Goal: Use online tool/utility: Use online tool/utility

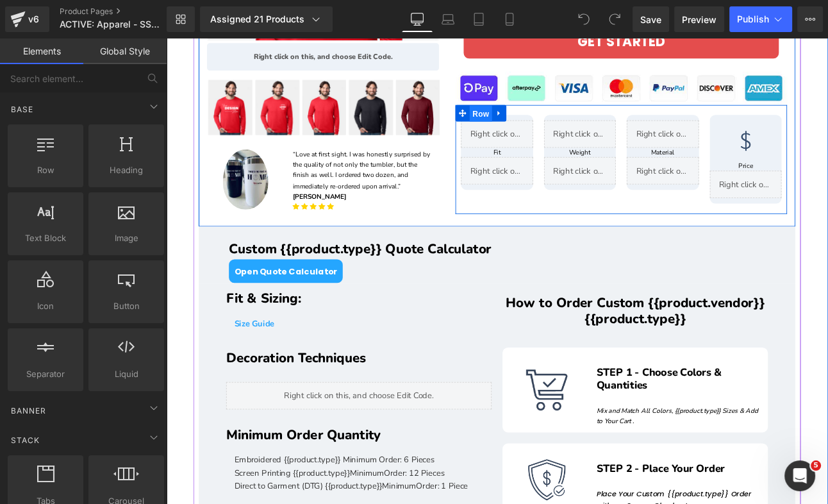
click at [540, 124] on span "Row" at bounding box center [535, 126] width 26 height 19
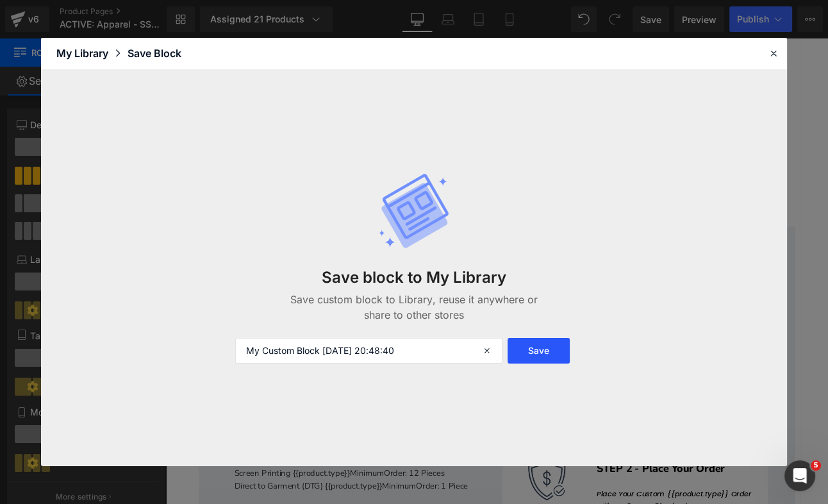
click at [531, 343] on button "Save" at bounding box center [539, 351] width 62 height 26
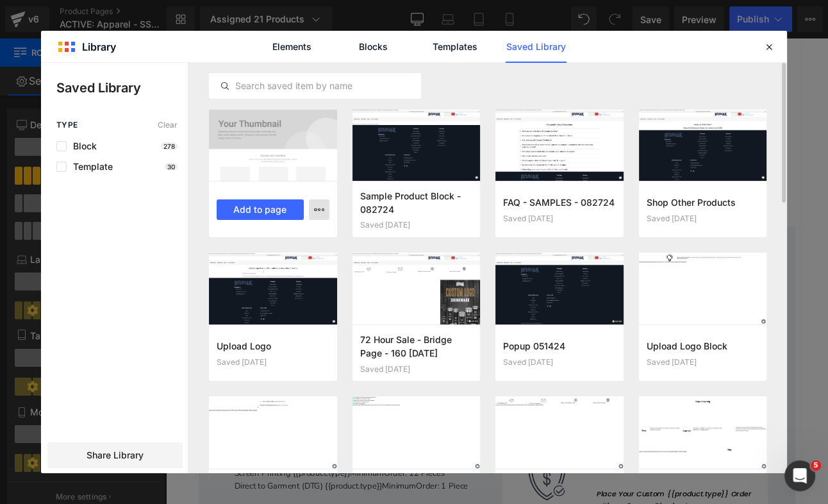
click at [320, 210] on icon "button" at bounding box center [319, 209] width 10 height 10
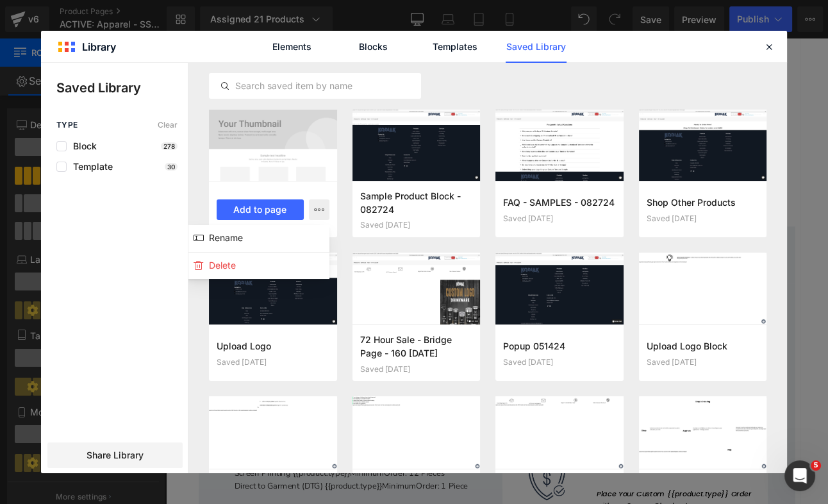
click at [499, 86] on div at bounding box center [414, 268] width 746 height 410
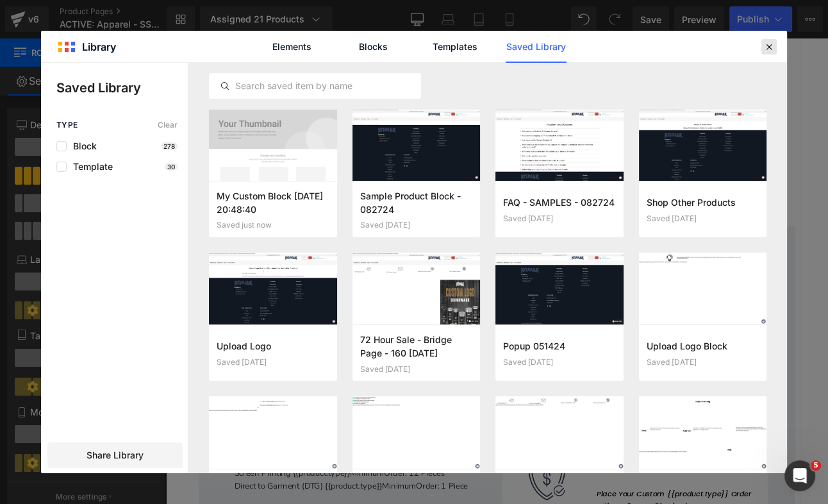
drag, startPoint x: 767, startPoint y: 48, endPoint x: 704, endPoint y: 10, distance: 73.6
click at [767, 48] on icon at bounding box center [769, 47] width 12 height 12
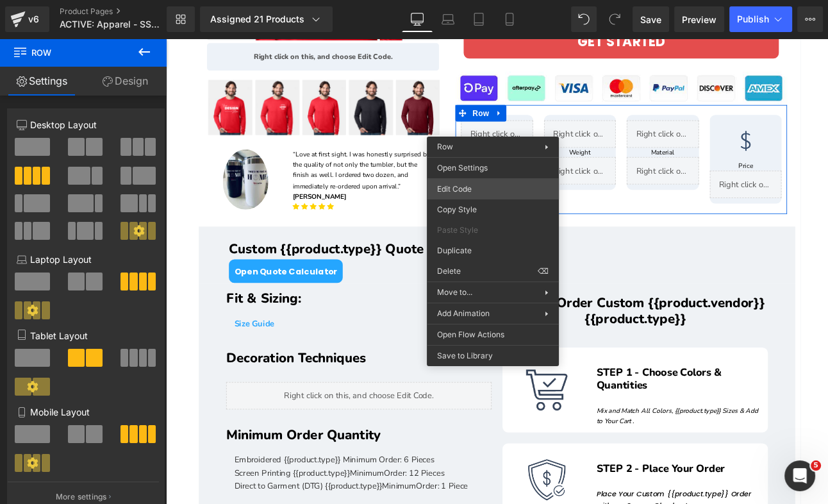
click at [463, 0] on div "Row You are previewing how the will restyle your page. You can not edit Element…" at bounding box center [414, 0] width 828 height 0
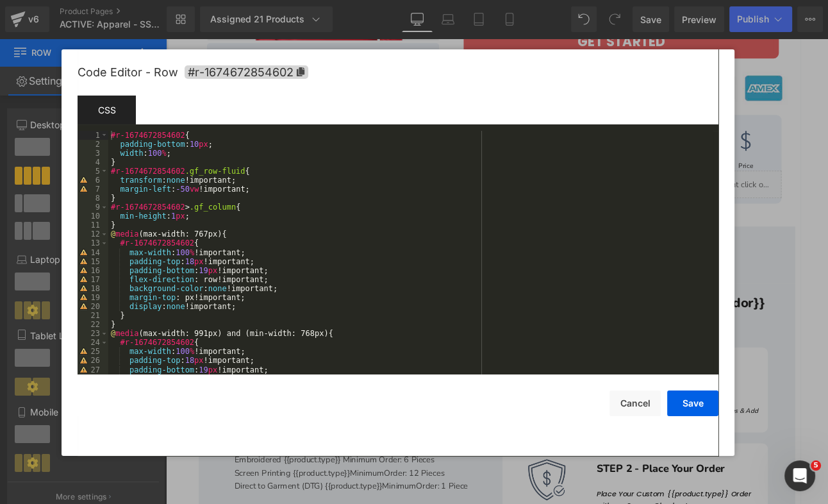
click at [712, 61] on div "Code Editor - Row #r-1674672854602" at bounding box center [398, 72] width 641 height 46
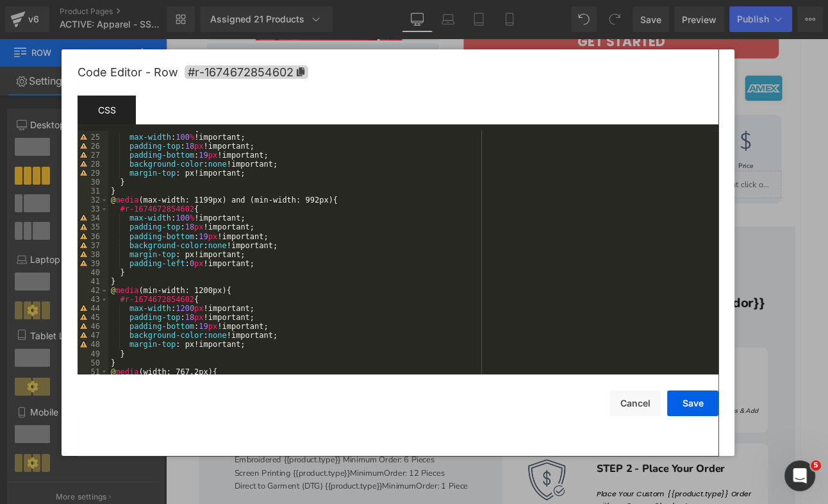
scroll to position [316, 0]
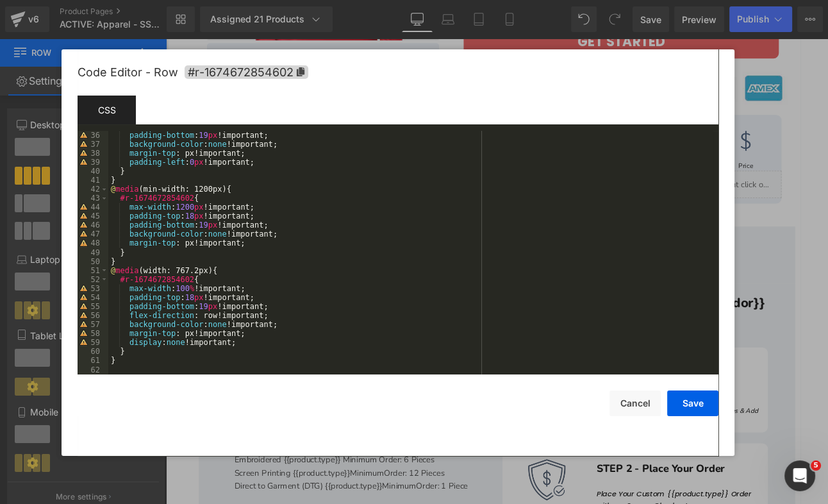
click at [338, 299] on div "padding-bottom : 19 px !important; background-color : none !important; margin-t…" at bounding box center [410, 262] width 605 height 262
click at [719, 67] on div "Code Editor - Row #r-1674672854602 Template CSS Script 36 37 38 39 40 41 42 43 …" at bounding box center [398, 252] width 673 height 406
click at [773, 149] on div at bounding box center [414, 252] width 828 height 504
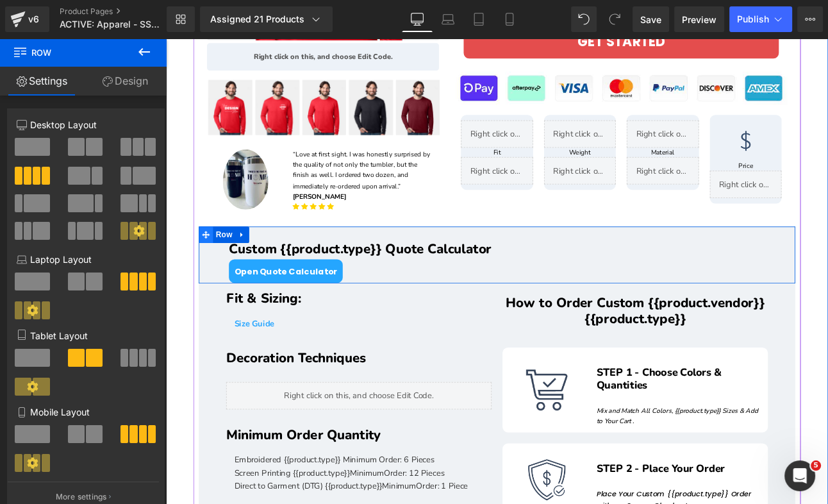
click at [219, 269] on span at bounding box center [212, 267] width 17 height 19
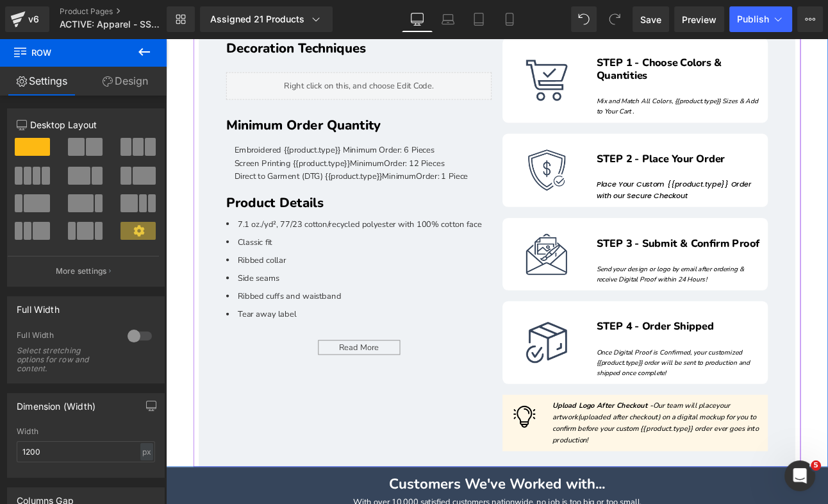
scroll to position [728, 0]
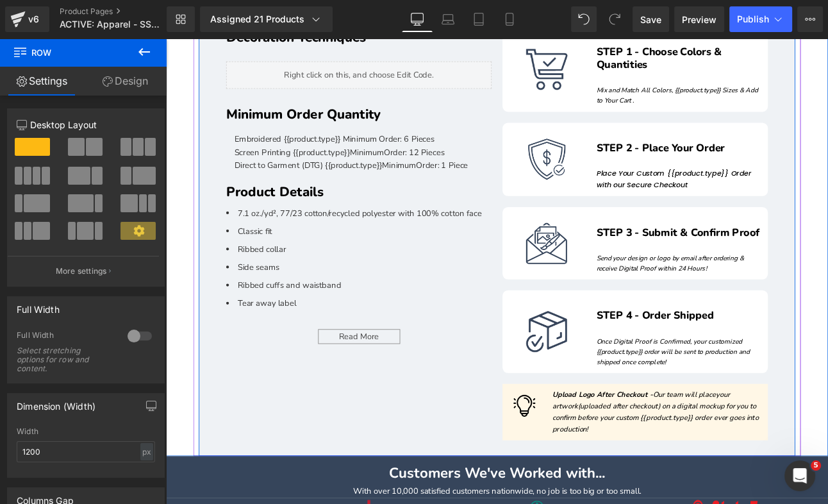
click at [235, 493] on div "Fit & Sizing: Heading Size Guide Text Block Decoration Techniques Heading Liqui…" at bounding box center [553, 238] width 698 height 577
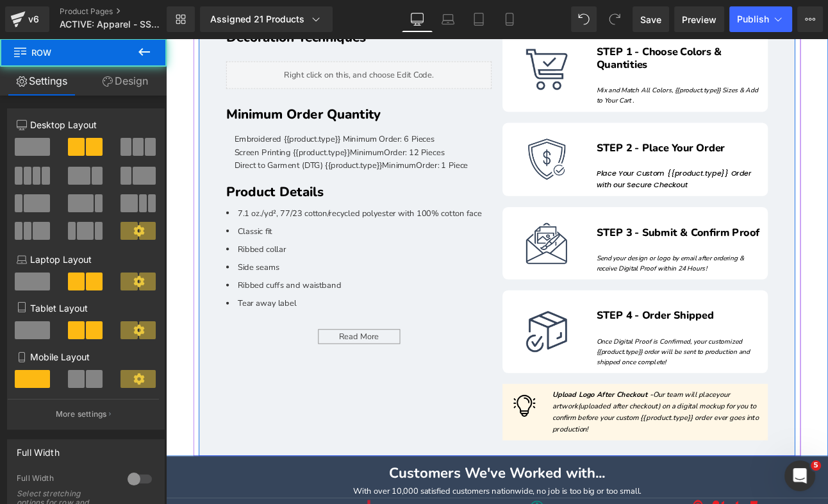
click at [235, 493] on div "Fit & Sizing: Heading Size Guide Text Block Decoration Techniques Heading Liqui…" at bounding box center [553, 238] width 698 height 577
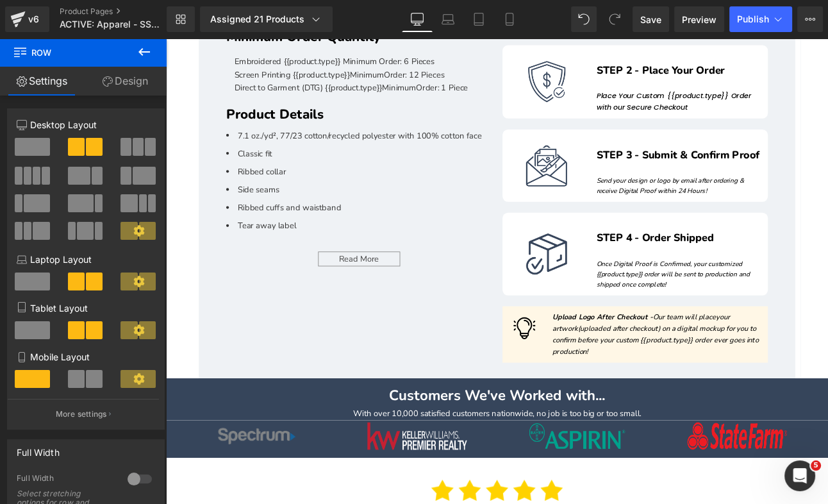
scroll to position [820, 0]
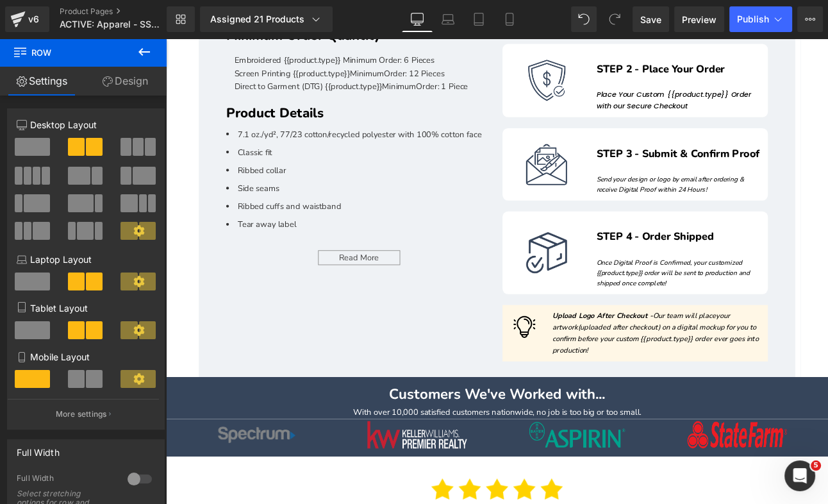
click at [245, 345] on div "Fit & Sizing: Heading Size Guide Text Block Decoration Techniques Heading Liqui…" at bounding box center [553, 146] width 698 height 577
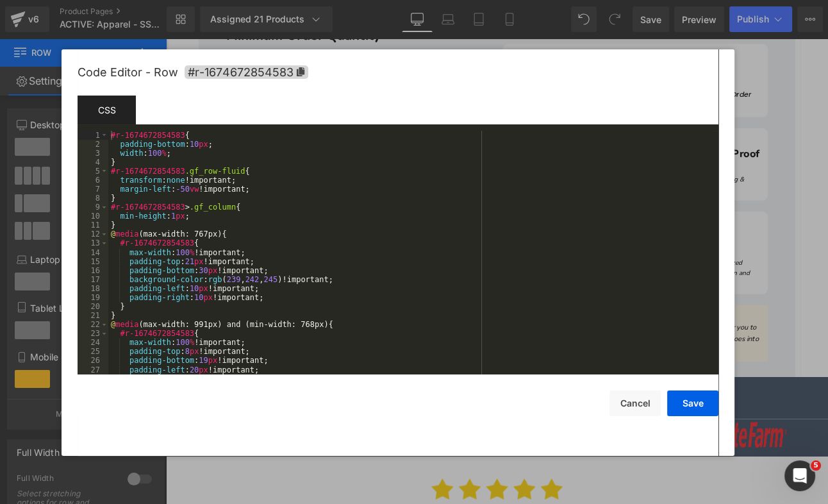
click at [224, 0] on div "Row You are previewing how the will restyle your page. You can not edit Element…" at bounding box center [414, 0] width 828 height 0
drag, startPoint x: 806, startPoint y: 274, endPoint x: 749, endPoint y: 276, distance: 57.1
click at [806, 274] on div at bounding box center [414, 252] width 828 height 504
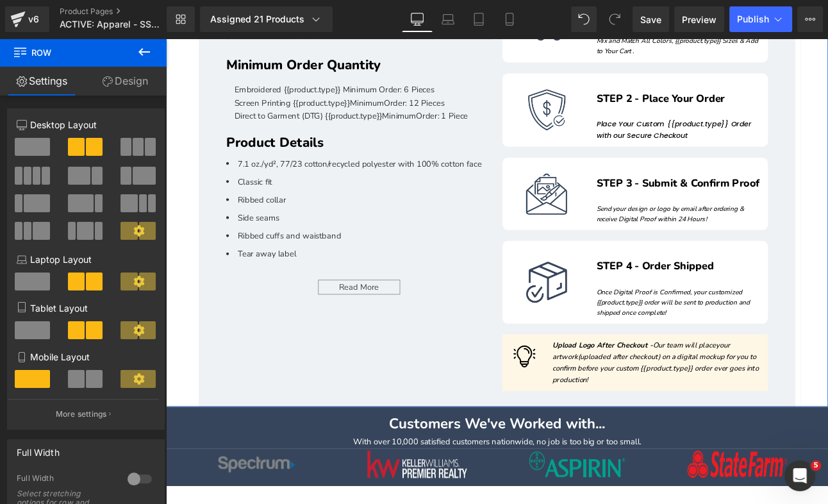
scroll to position [764, 0]
